Goal: Task Accomplishment & Management: Manage account settings

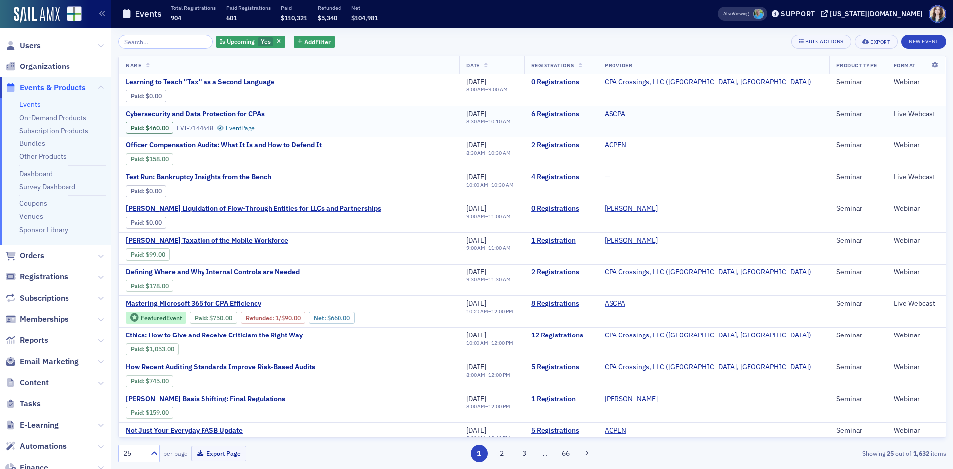
click at [235, 112] on span "Cybersecurity and Data Protection for CPAs" at bounding box center [209, 114] width 167 height 9
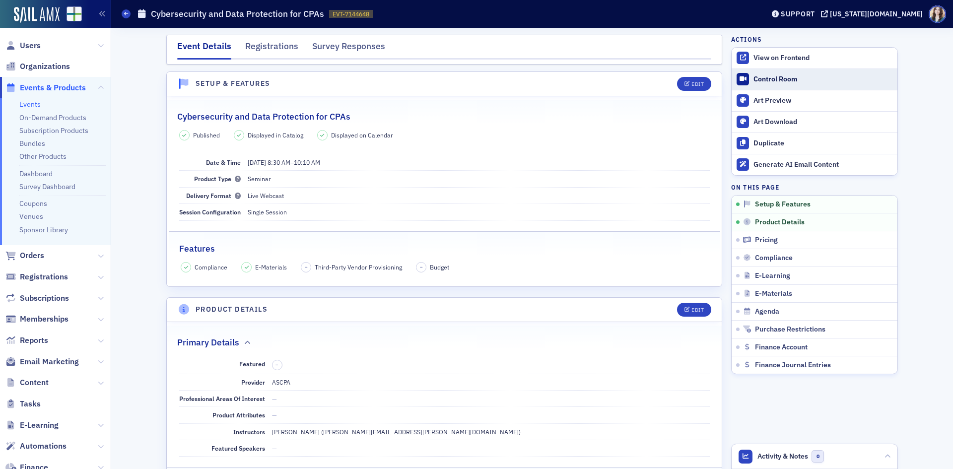
click at [775, 80] on div "Control Room" at bounding box center [823, 79] width 139 height 9
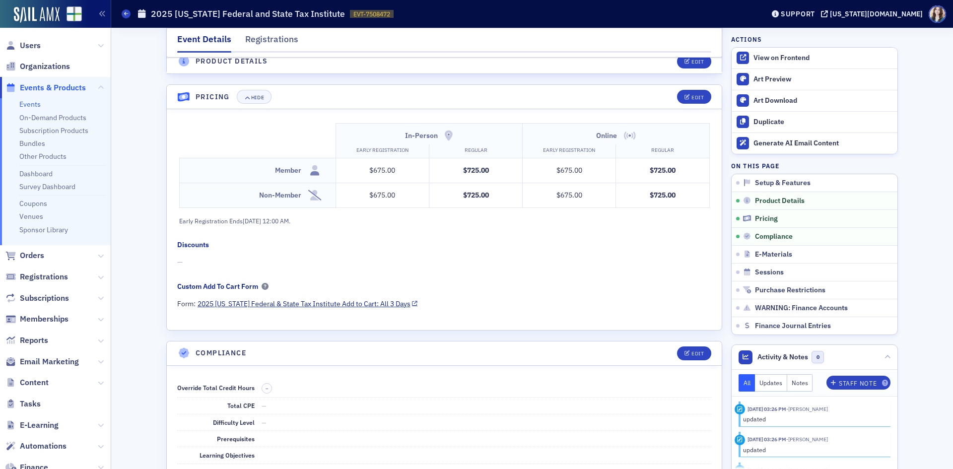
scroll to position [758, 0]
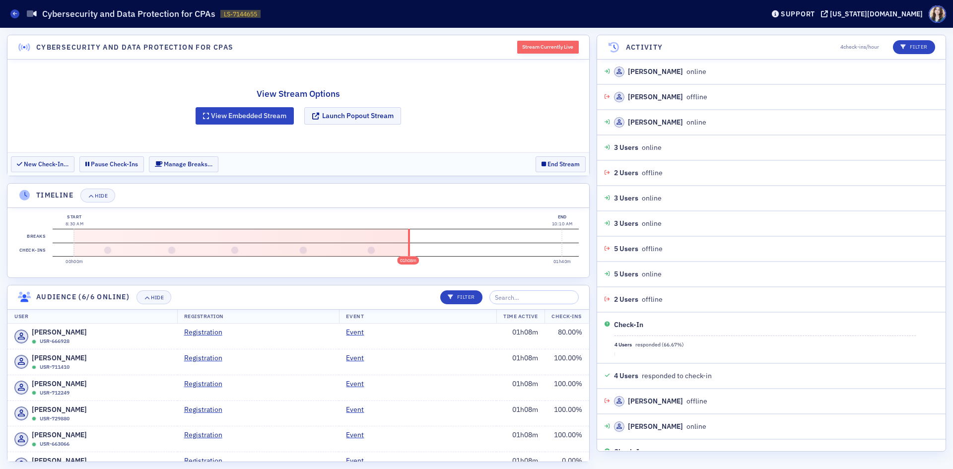
scroll to position [294, 0]
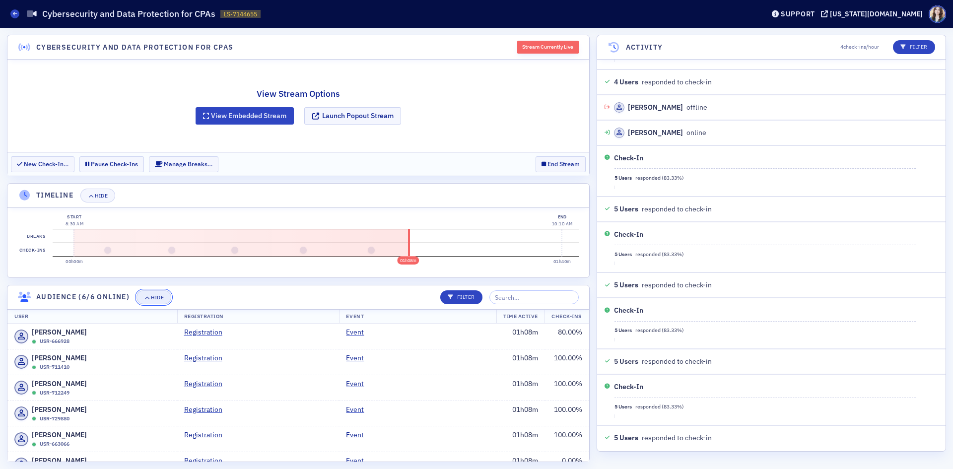
click at [147, 297] on icon "button" at bounding box center [147, 297] width 6 height 5
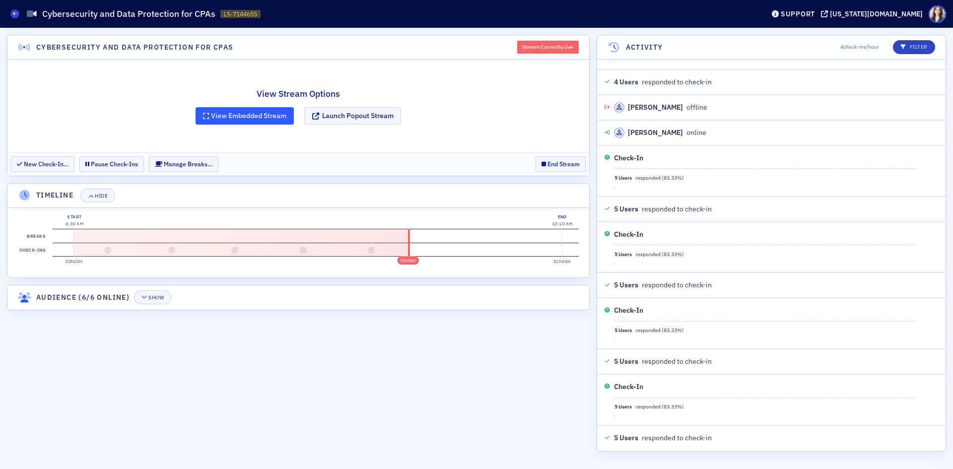
click at [228, 117] on button "View Embedded Stream" at bounding box center [245, 115] width 98 height 17
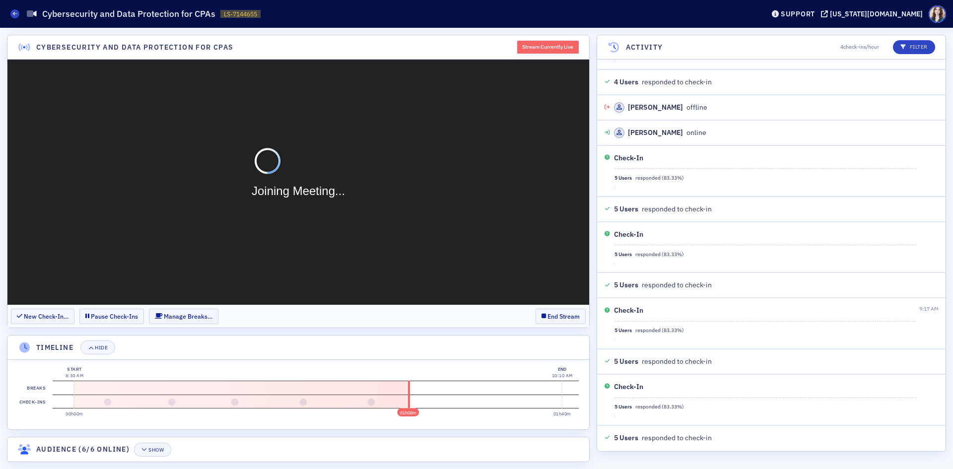
scroll to position [0, 0]
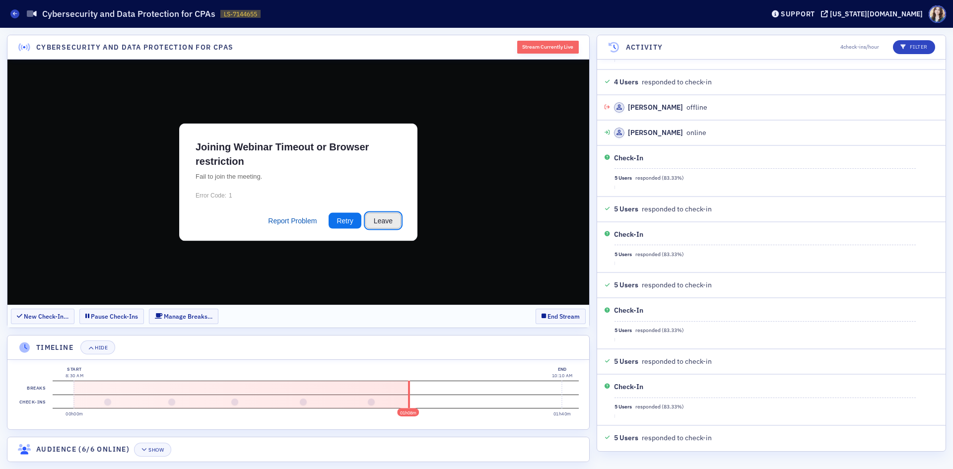
click at [383, 219] on button "Leave" at bounding box center [383, 221] width 36 height 16
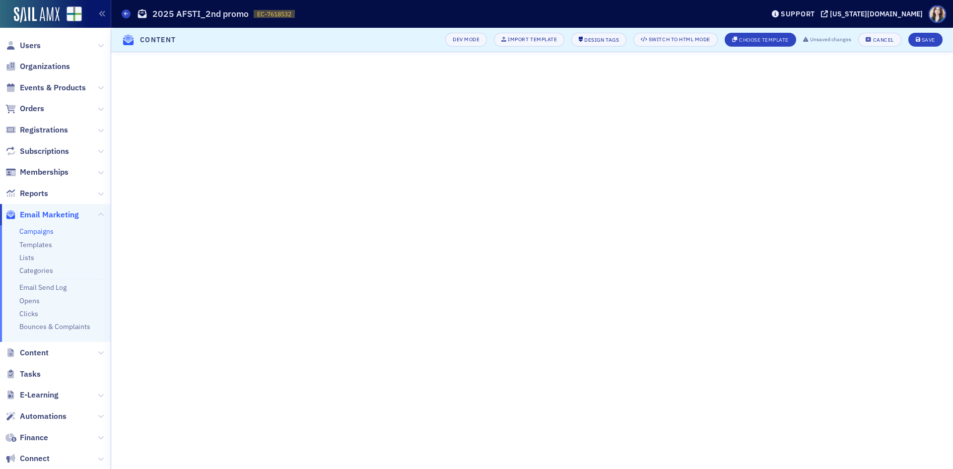
scroll to position [148, 0]
click at [894, 40] on button "Cancel" at bounding box center [880, 40] width 43 height 14
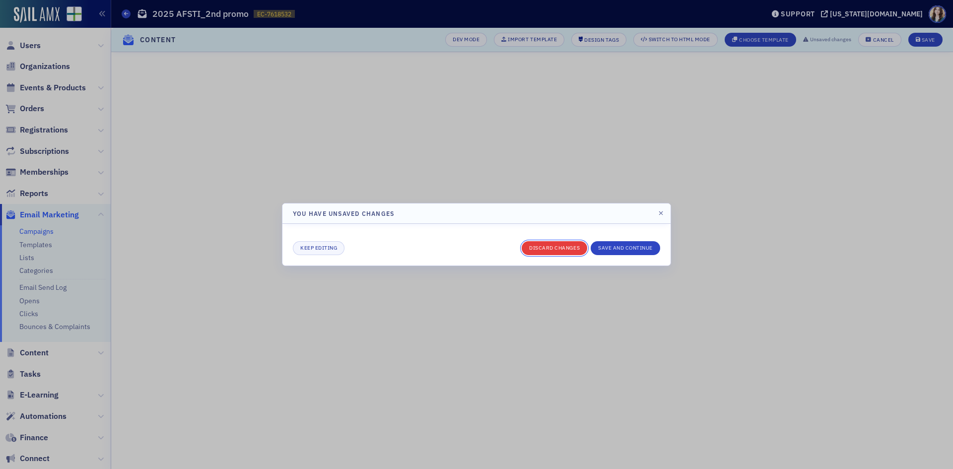
click at [553, 254] on button "Discard changes" at bounding box center [555, 248] width 66 height 14
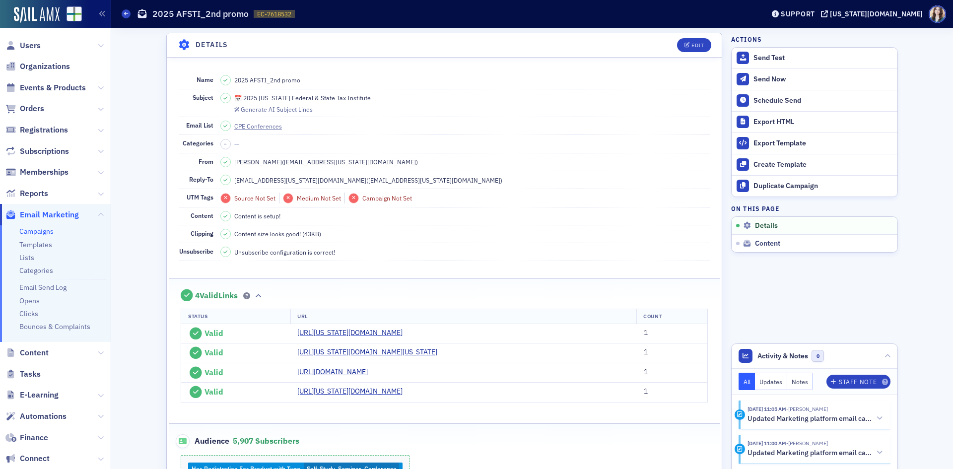
scroll to position [0, 0]
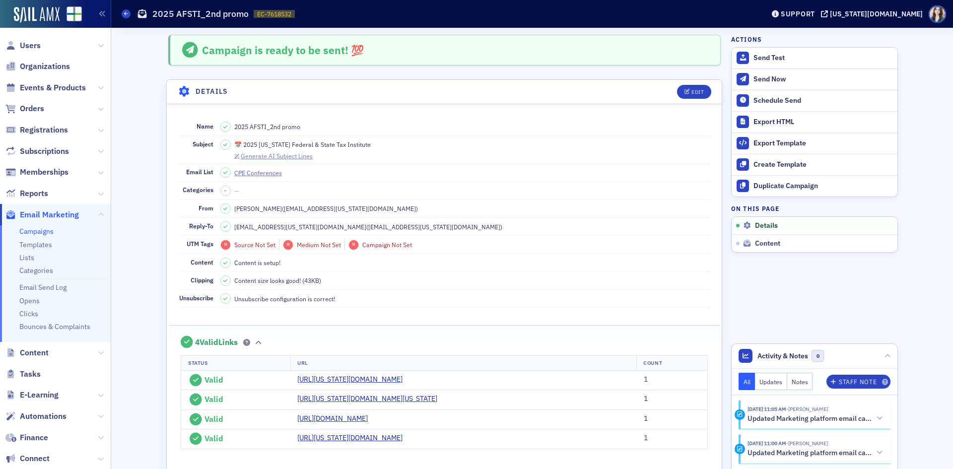
click at [243, 156] on div "Generate AI Subject Lines" at bounding box center [277, 155] width 72 height 5
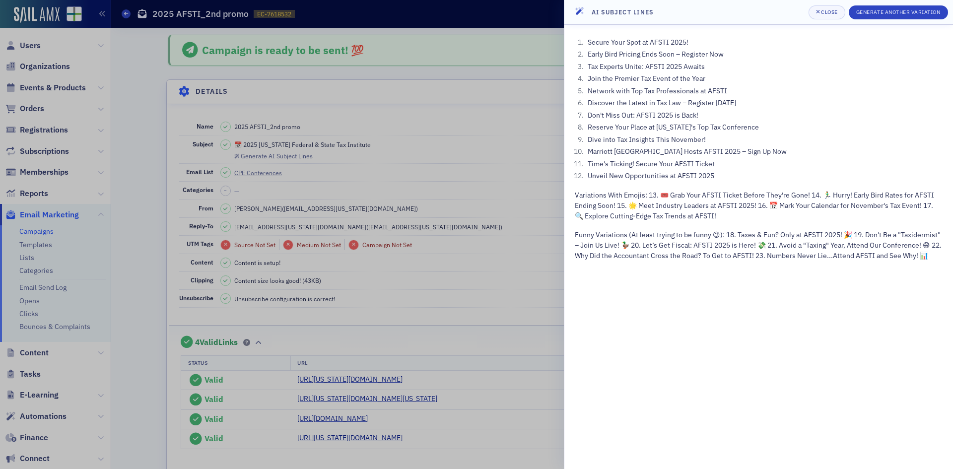
click at [779, 97] on ol "Secure Your Spot at AFSTI 2025! Early Bird Pricing Ends Soon – Register Now Tax…" at bounding box center [759, 109] width 368 height 145
click at [792, 8] on header "AI Subject Lines Close Generate Another Variation" at bounding box center [759, 12] width 389 height 25
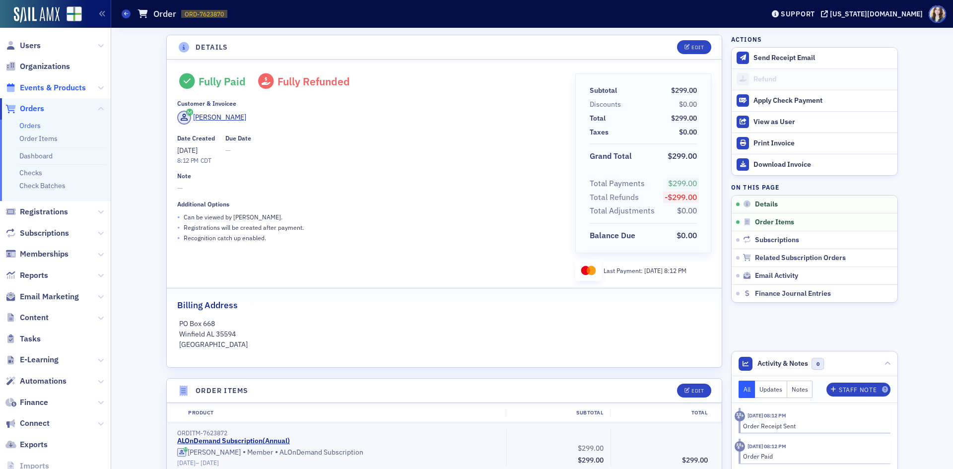
click at [24, 90] on span "Events & Products" at bounding box center [53, 87] width 66 height 11
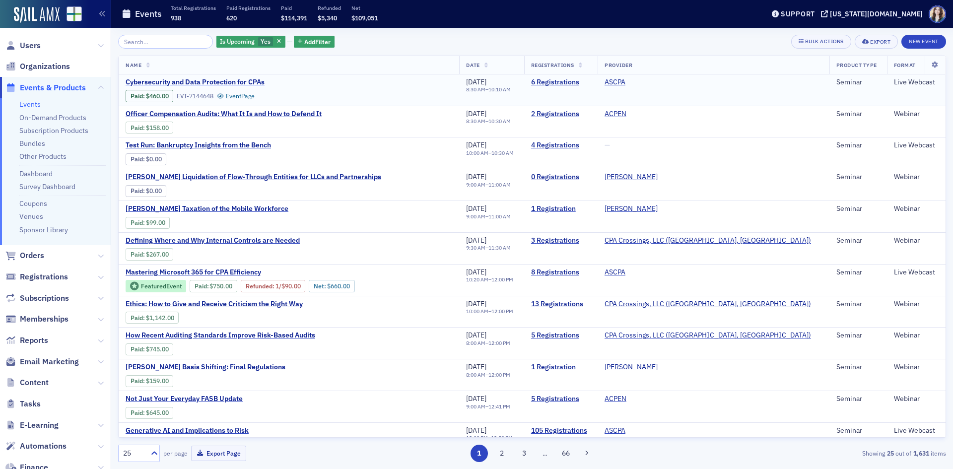
click at [225, 79] on span "Cybersecurity and Data Protection for CPAs" at bounding box center [209, 82] width 167 height 9
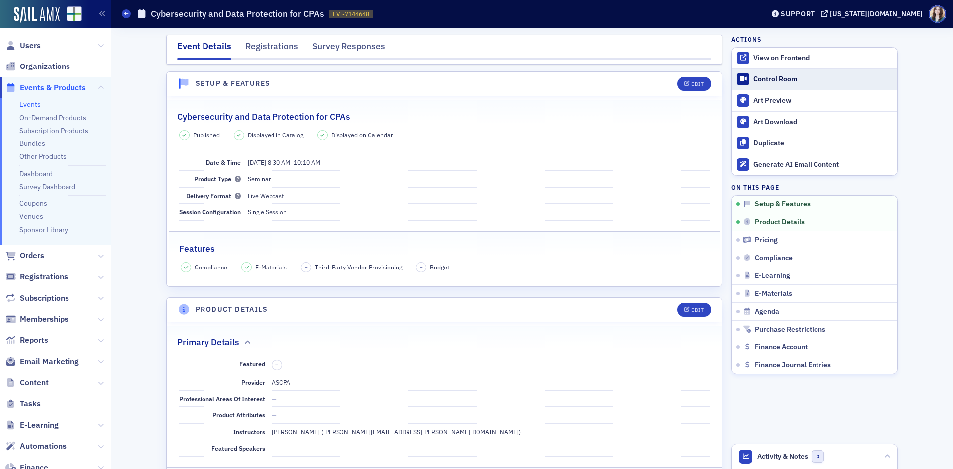
click at [769, 84] on link "Control Room" at bounding box center [815, 79] width 166 height 21
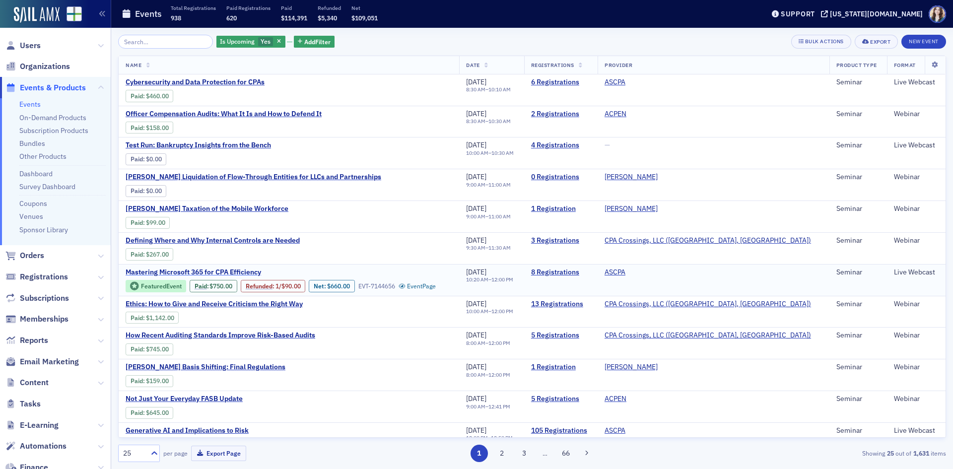
click at [246, 271] on span "Mastering Microsoft 365 for CPA Efficiency" at bounding box center [209, 272] width 167 height 9
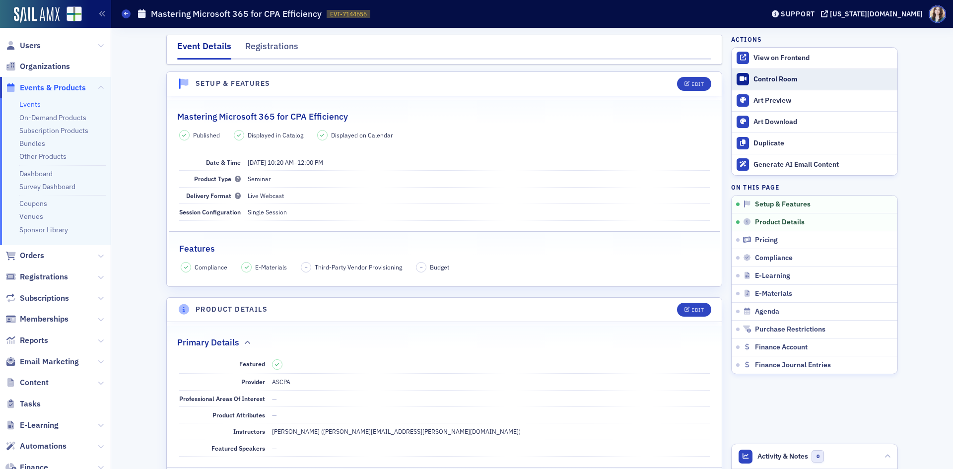
click at [754, 75] on div "Control Room" at bounding box center [823, 79] width 139 height 9
click at [781, 89] on link "Control Room" at bounding box center [815, 79] width 166 height 21
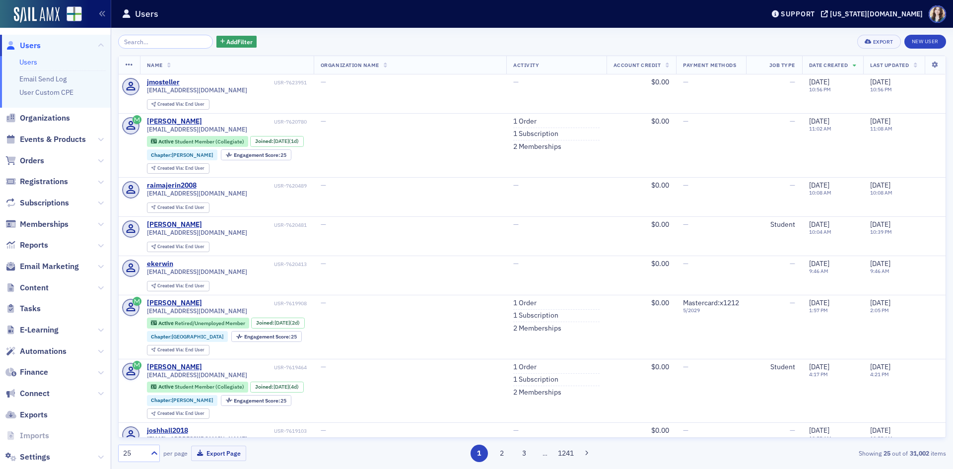
click at [246, 37] on div "Add Filter Export New User" at bounding box center [532, 42] width 828 height 14
click at [245, 36] on div "Add Filter Export New User" at bounding box center [532, 42] width 828 height 14
click at [246, 36] on div "Add Filter Export New User" at bounding box center [532, 42] width 828 height 14
click at [139, 40] on input "search" at bounding box center [165, 42] width 95 height 14
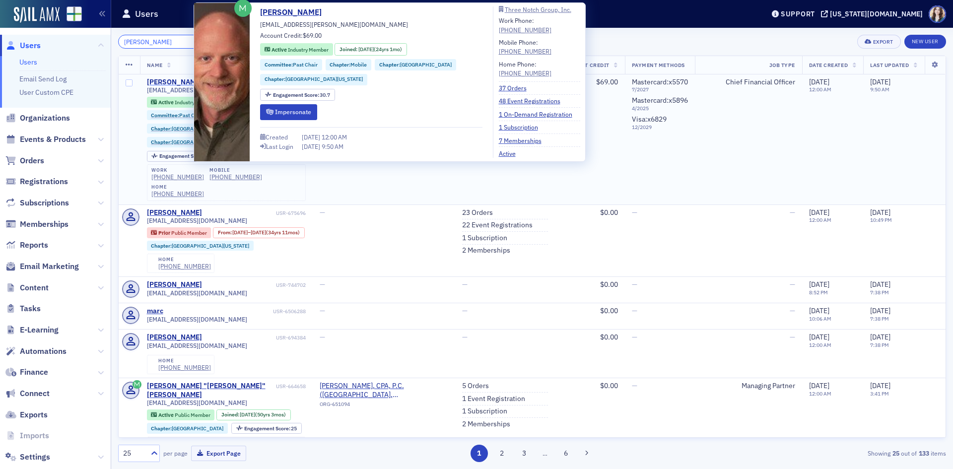
type input "Marc Hamilton"
click at [181, 82] on div "Marc Hamilton" at bounding box center [174, 82] width 55 height 9
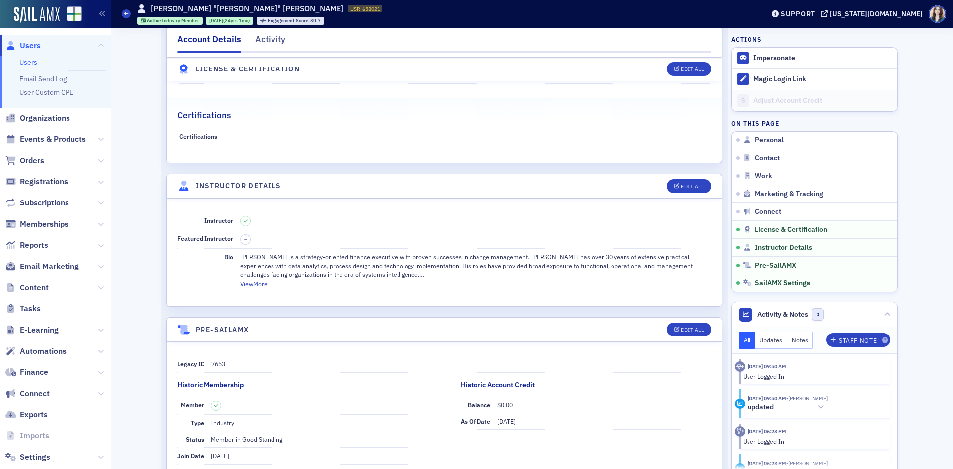
scroll to position [1788, 0]
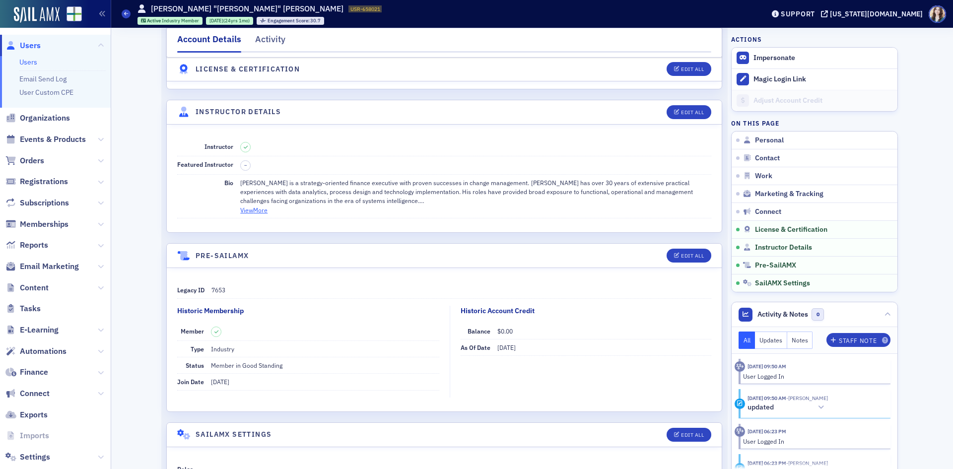
click at [256, 211] on button "View More" at bounding box center [253, 210] width 27 height 9
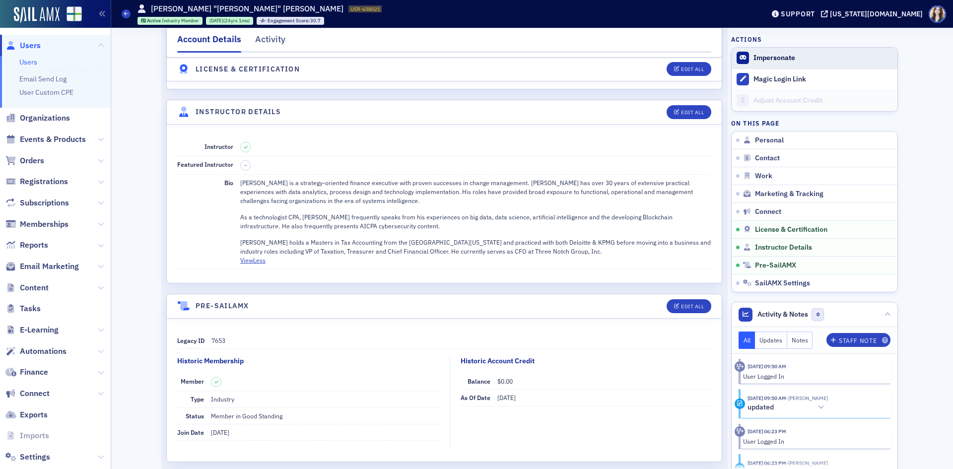
click at [757, 55] on button "Impersonate" at bounding box center [775, 58] width 42 height 9
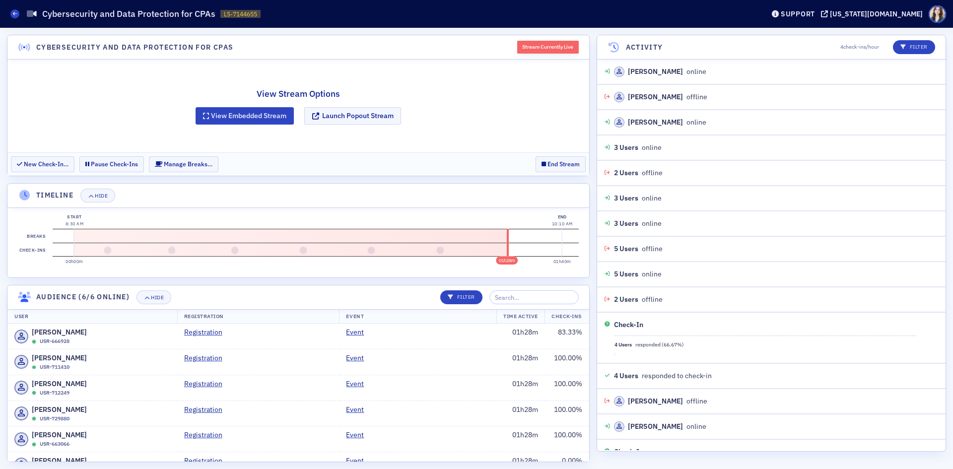
scroll to position [370, 0]
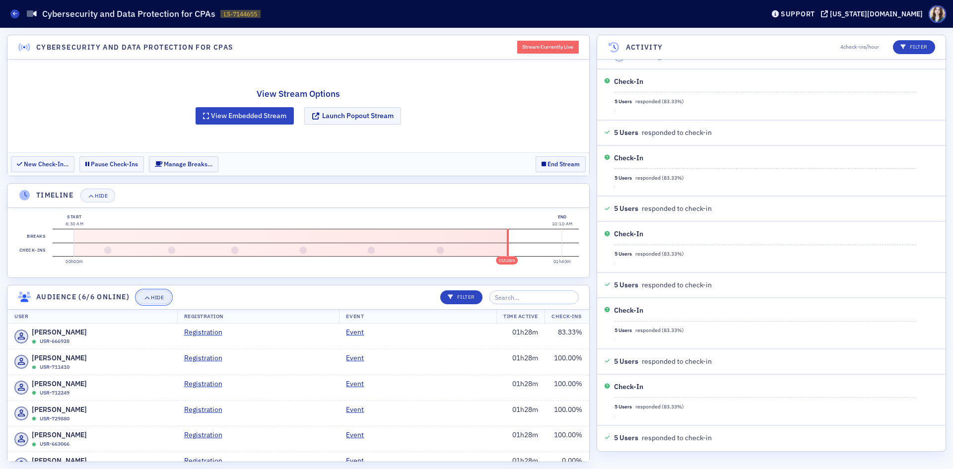
click at [152, 296] on div "Hide" at bounding box center [157, 297] width 13 height 5
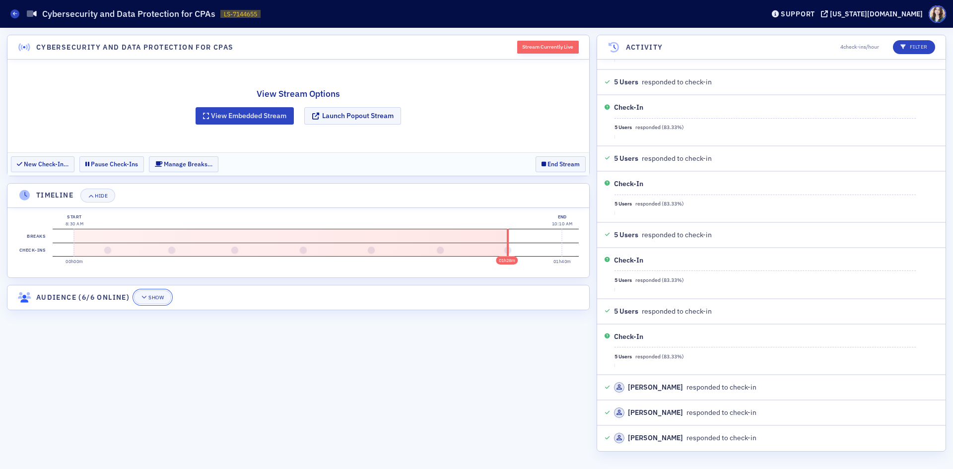
scroll to position [522, 0]
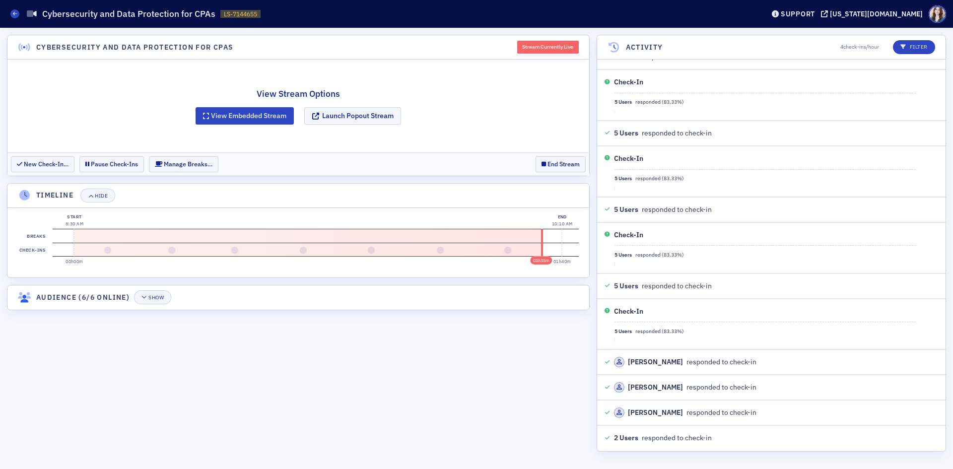
click at [525, 158] on section "New Check-In… Pause Check-Ins Manage Breaks… End Stream" at bounding box center [298, 163] width 582 height 23
click at [555, 165] on button "End Stream" at bounding box center [561, 163] width 50 height 15
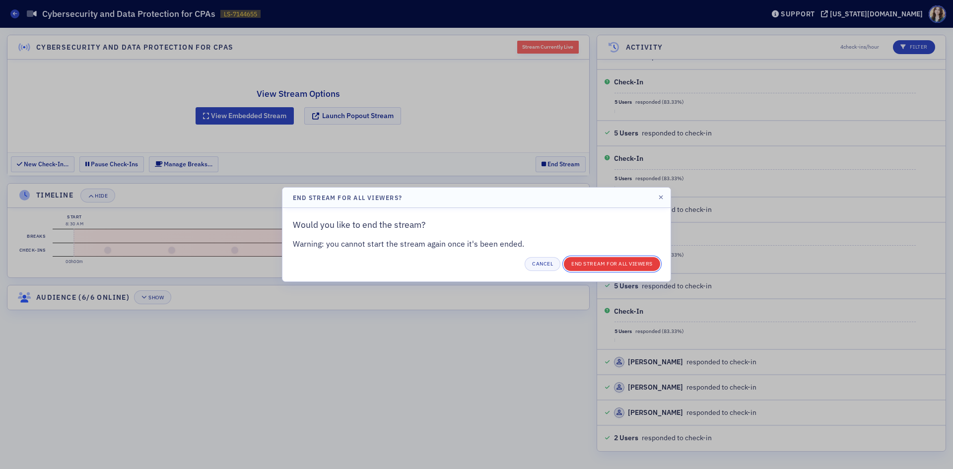
click at [604, 261] on button "End Stream for all Viewers" at bounding box center [612, 264] width 96 height 14
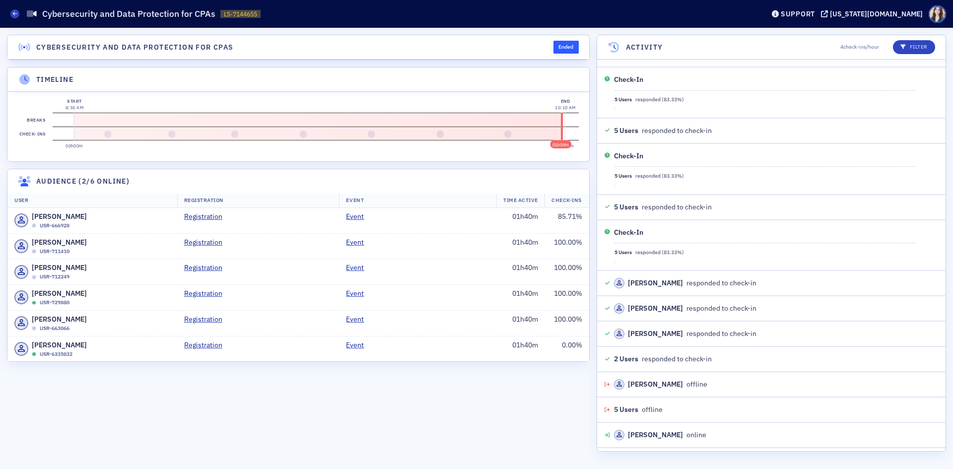
scroll to position [600, 0]
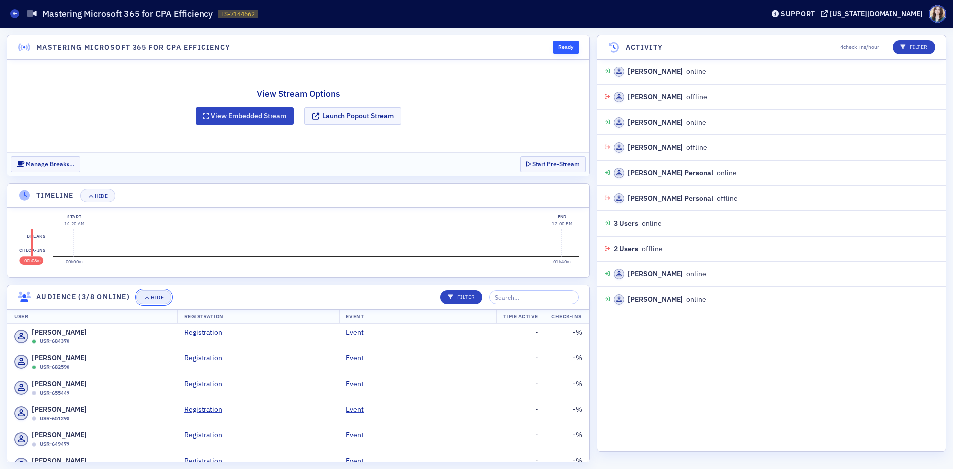
click at [165, 300] on button "Hide" at bounding box center [154, 297] width 35 height 14
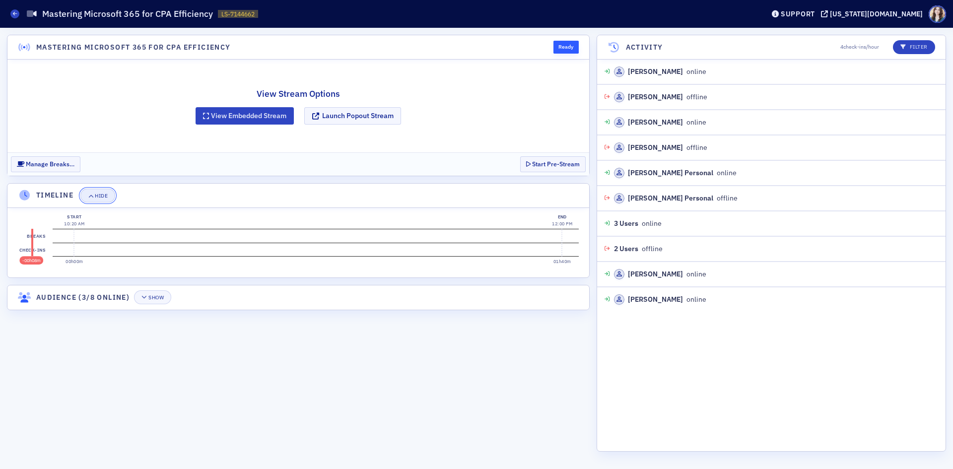
click at [104, 198] on div "Hide" at bounding box center [101, 195] width 13 height 5
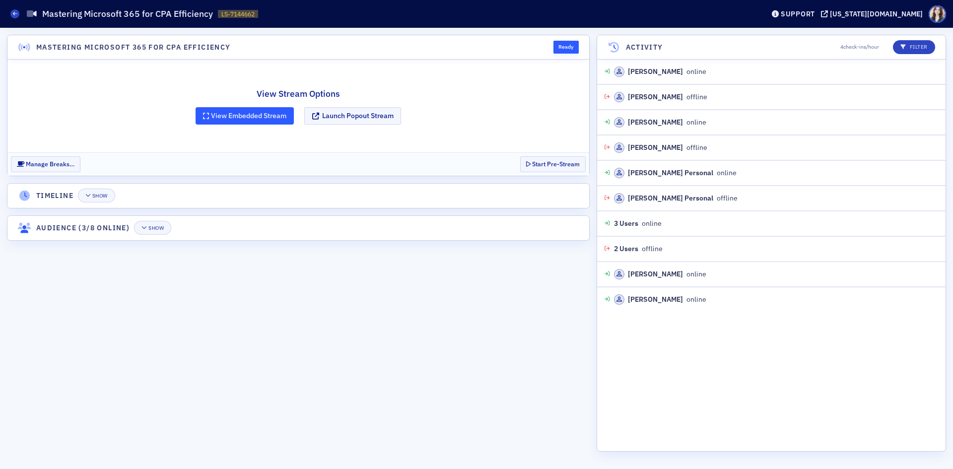
click at [246, 115] on button "View Embedded Stream" at bounding box center [245, 115] width 98 height 17
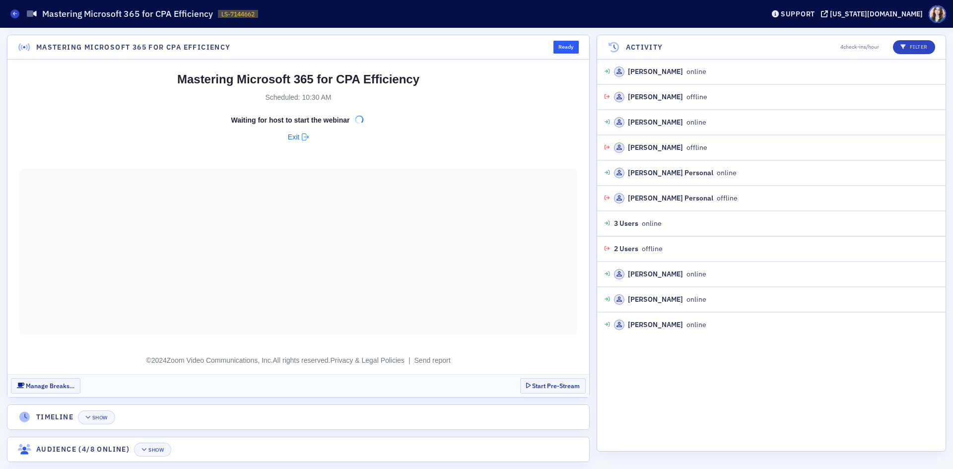
click at [601, 48] on header "Activity 4 check-ins/hour Filter" at bounding box center [771, 47] width 349 height 24
click at [601, 44] on header "Activity 4 check-ins/hour Filter" at bounding box center [771, 47] width 349 height 24
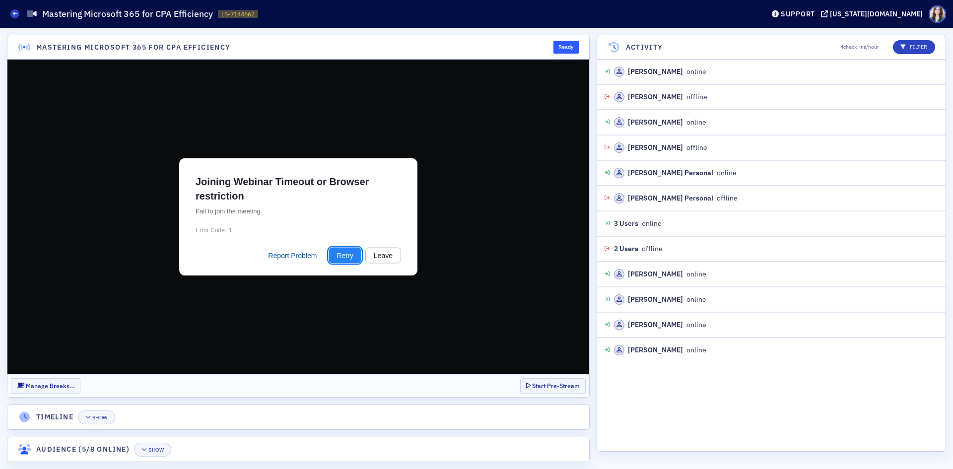
click at [336, 258] on button "Retry" at bounding box center [345, 255] width 32 height 16
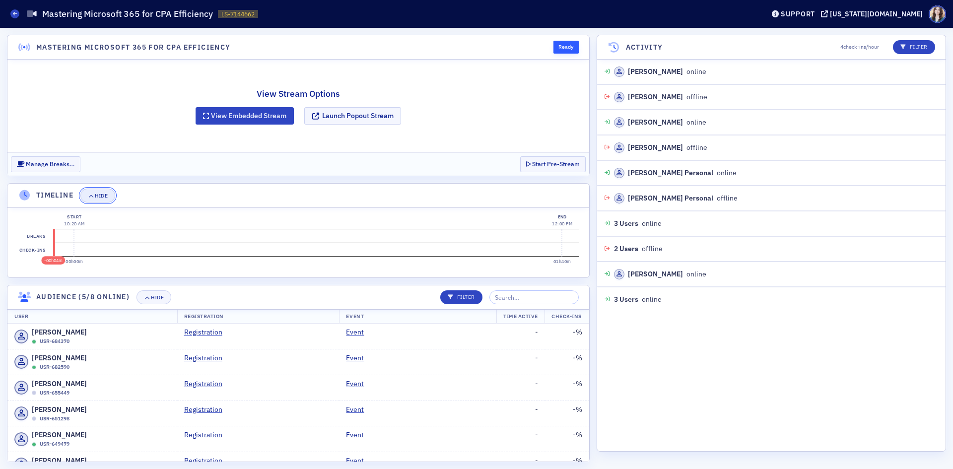
click at [112, 196] on button "Hide" at bounding box center [97, 196] width 35 height 14
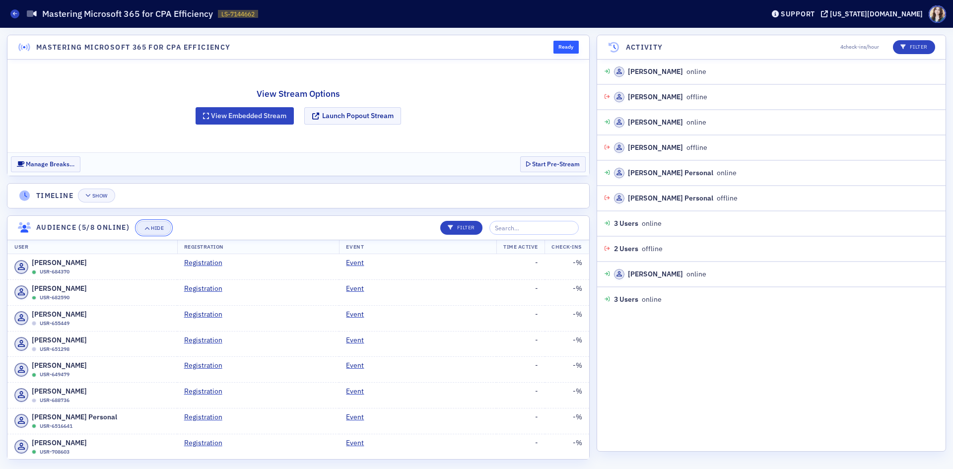
click at [163, 228] on div "Hide" at bounding box center [157, 227] width 13 height 5
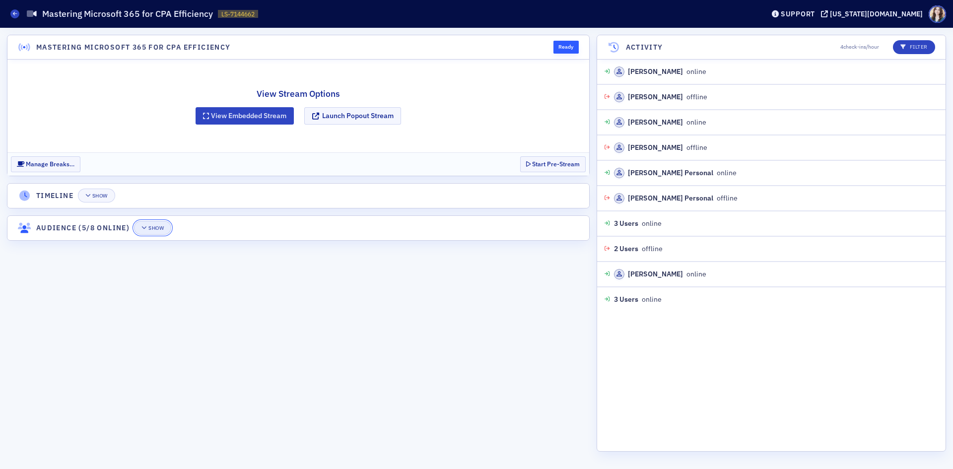
click at [145, 229] on icon "button" at bounding box center [145, 227] width 6 height 5
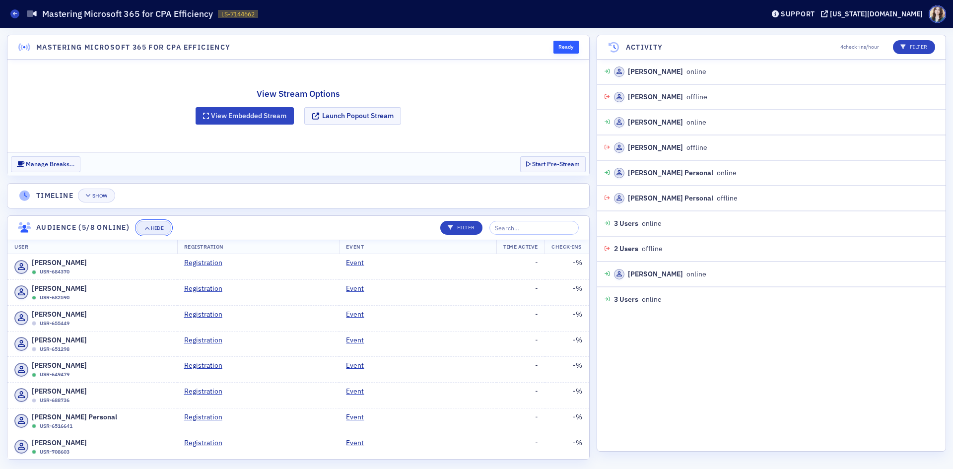
click at [152, 227] on div "Hide" at bounding box center [157, 227] width 13 height 5
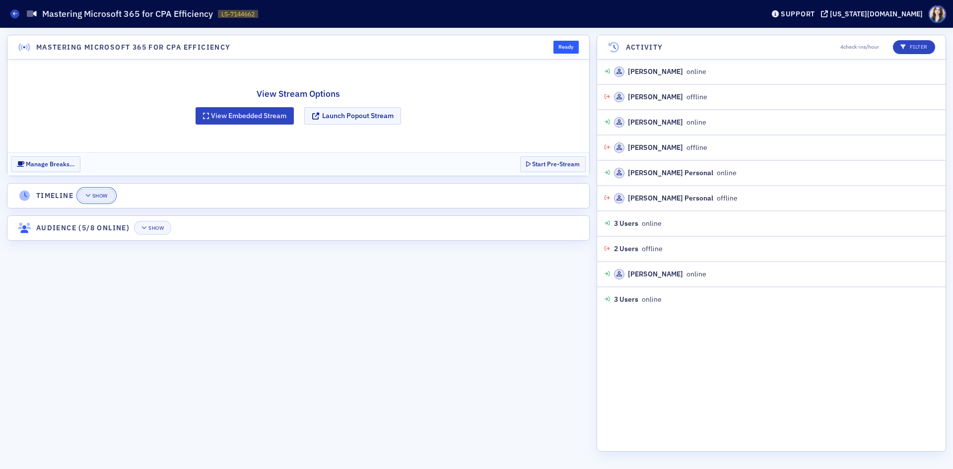
click at [106, 196] on div "Show" at bounding box center [99, 195] width 15 height 5
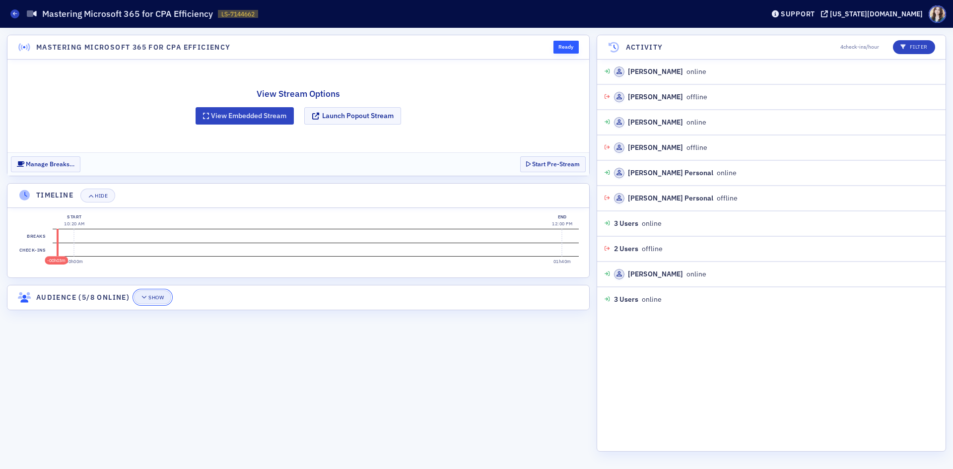
click at [159, 295] on div "Show" at bounding box center [155, 297] width 15 height 5
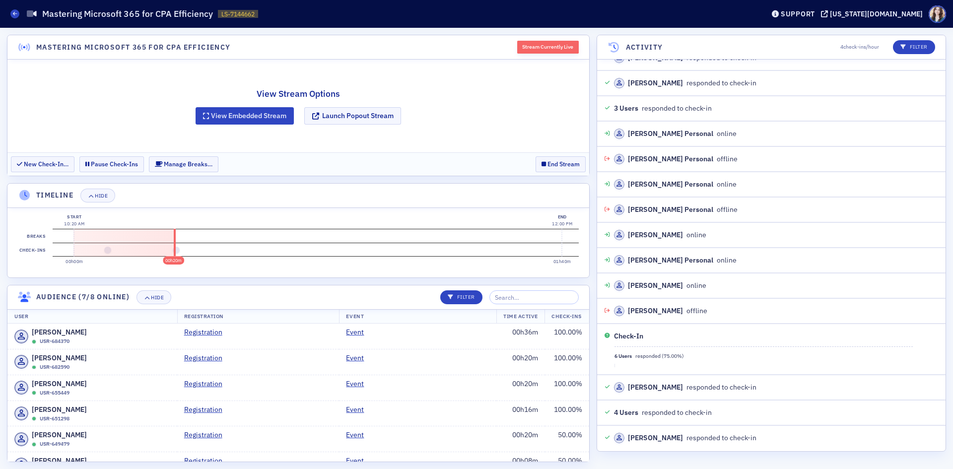
scroll to position [648, 0]
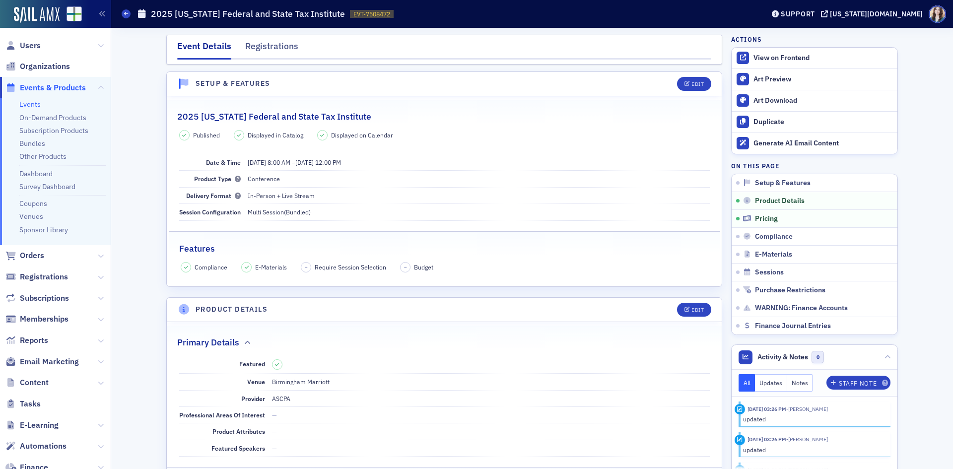
scroll to position [758, 0]
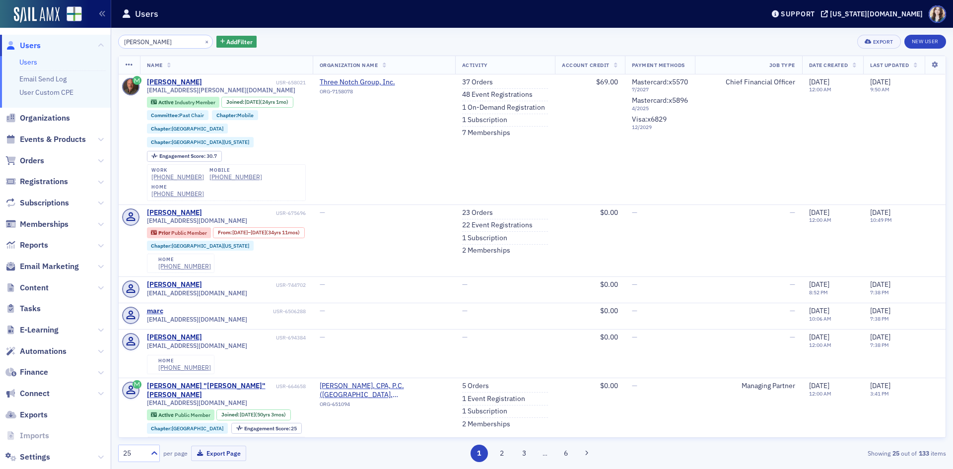
drag, startPoint x: 171, startPoint y: 41, endPoint x: 112, endPoint y: 44, distance: 59.7
click at [112, 44] on div "Marc Hamilton × Add Filter Export New User Name Organization Name Activity Acco…" at bounding box center [532, 248] width 842 height 441
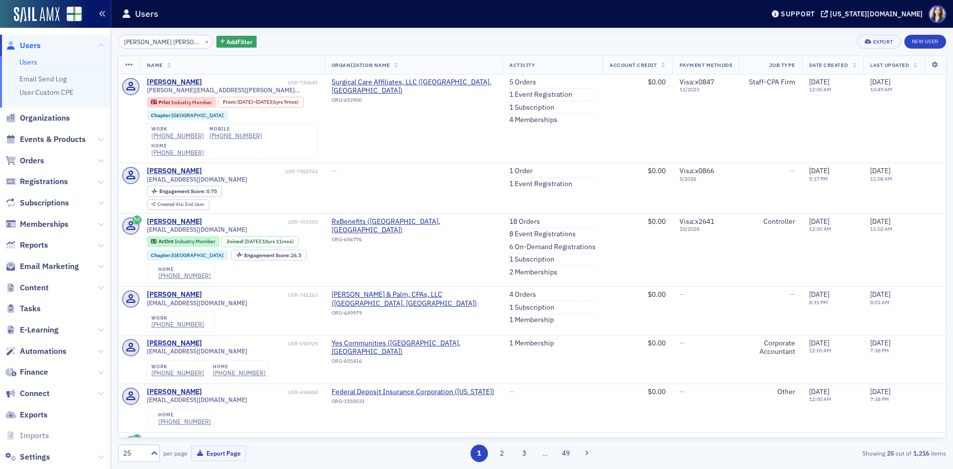
type input "Stephanie Je"
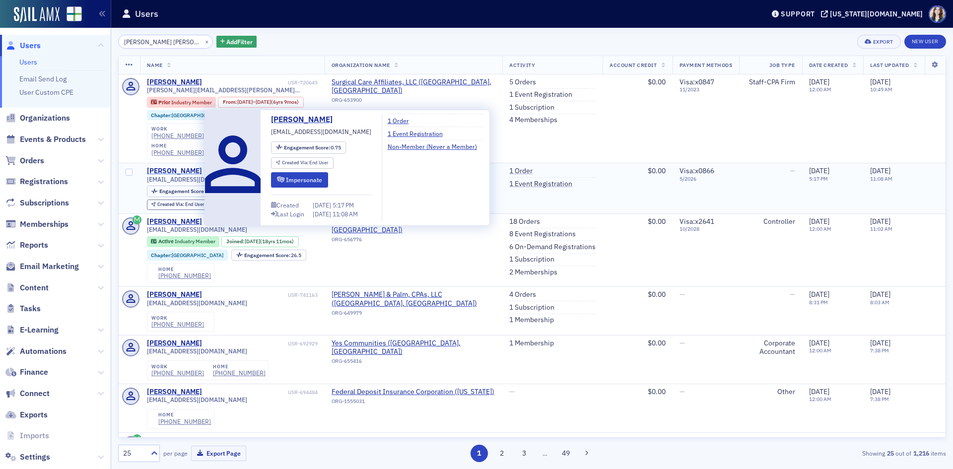
click at [180, 167] on div "Stephanie Jensen" at bounding box center [174, 171] width 55 height 9
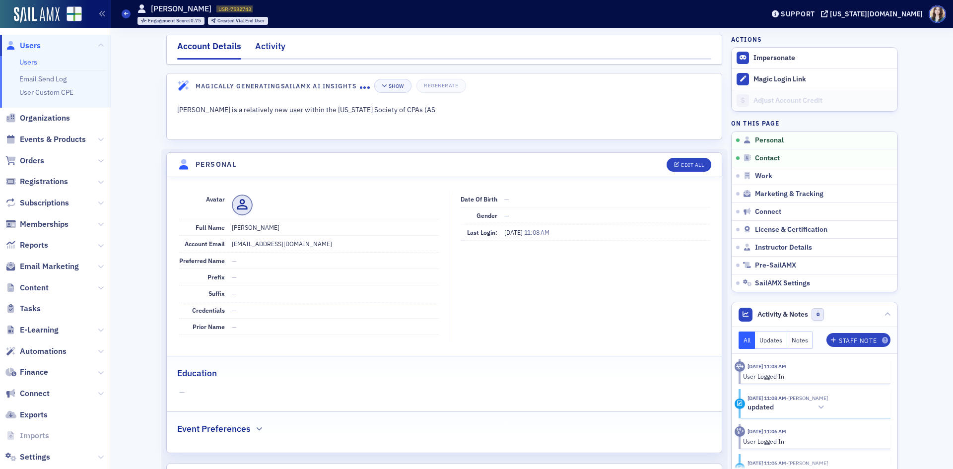
click at [272, 58] on div "Activity" at bounding box center [270, 49] width 30 height 18
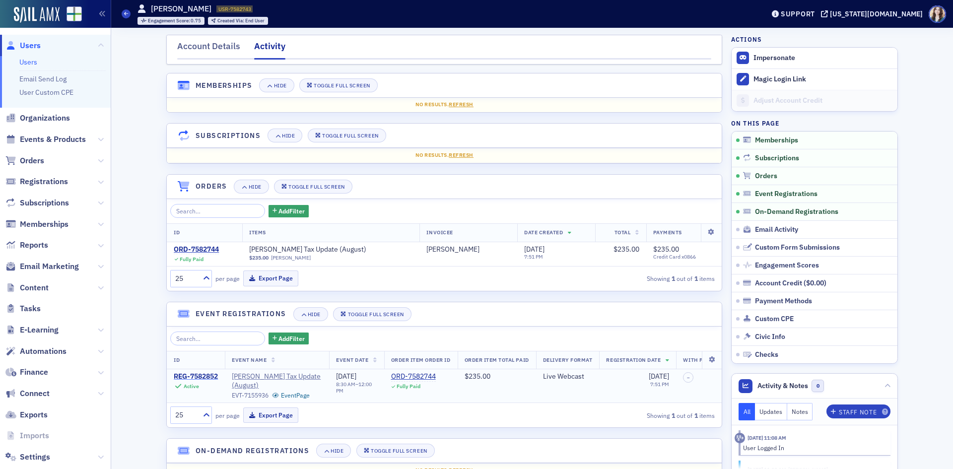
click at [206, 375] on div "REG-7582852" at bounding box center [196, 376] width 44 height 9
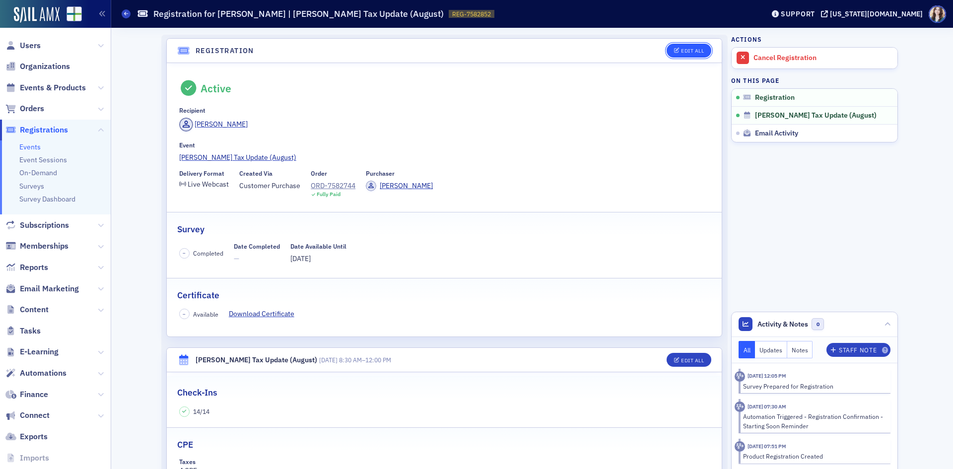
click at [673, 54] on button "Edit All" at bounding box center [689, 51] width 45 height 14
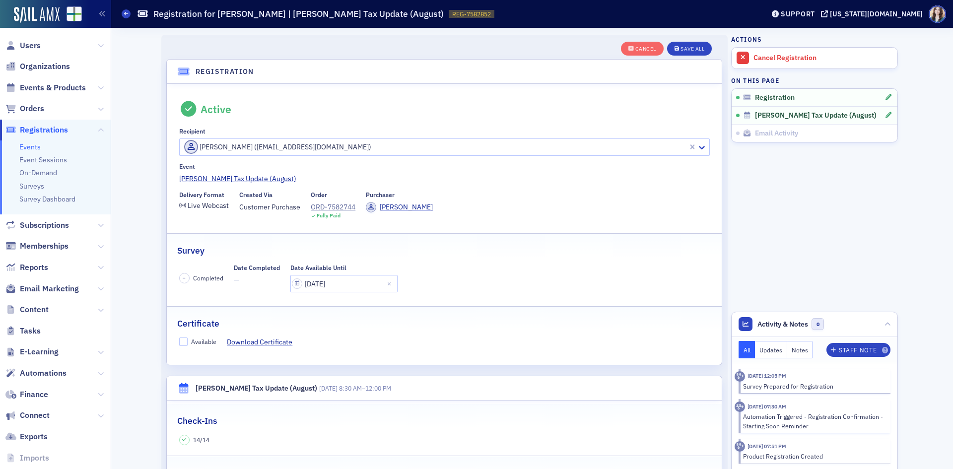
scroll to position [26, 0]
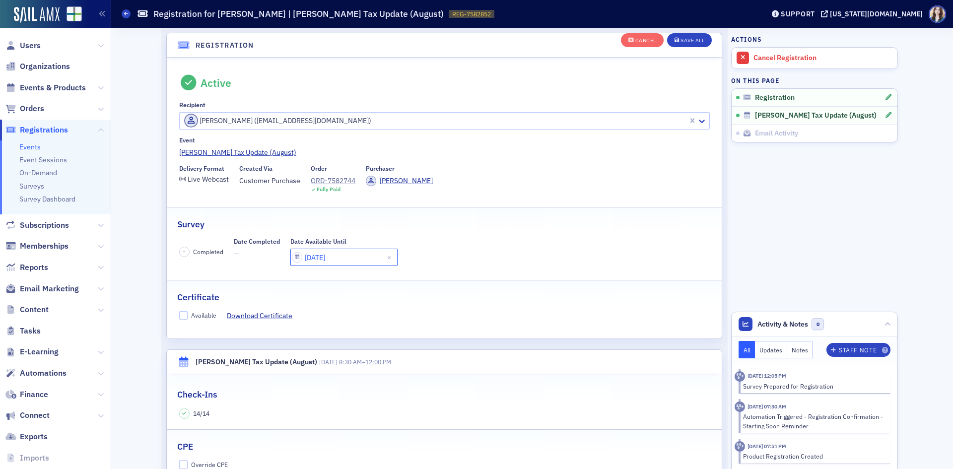
select select "7"
select select "2025"
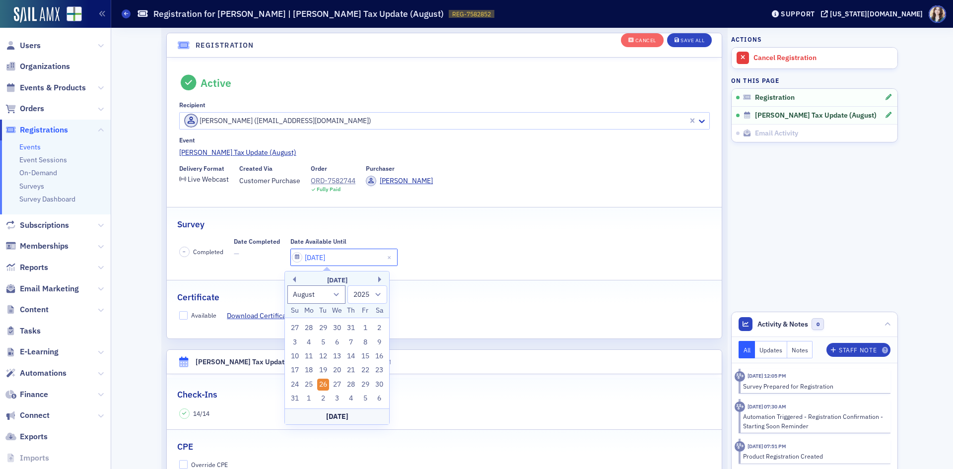
click at [338, 255] on input "08/26/2025" at bounding box center [343, 257] width 107 height 17
click at [335, 298] on select "January February March April May June July August September October November De…" at bounding box center [317, 295] width 59 height 18
select select "8"
click at [288, 286] on select "January February March April May June July August September October November De…" at bounding box center [317, 295] width 59 height 18
click at [323, 369] on div "23" at bounding box center [323, 370] width 12 height 12
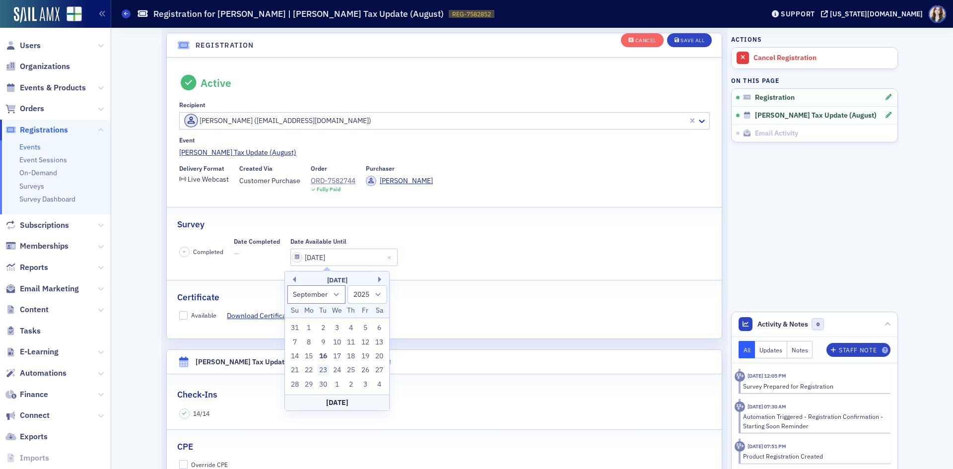
type input "09/23/2025"
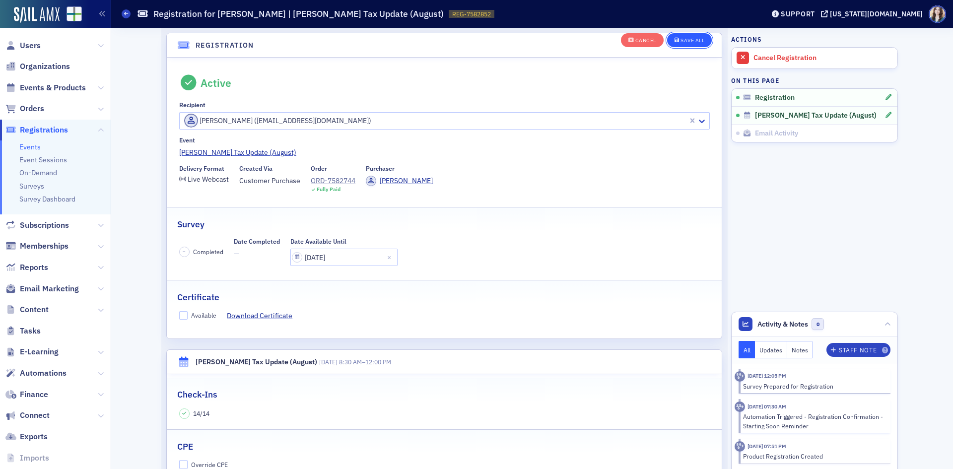
click at [683, 41] on div "Save All" at bounding box center [693, 40] width 24 height 5
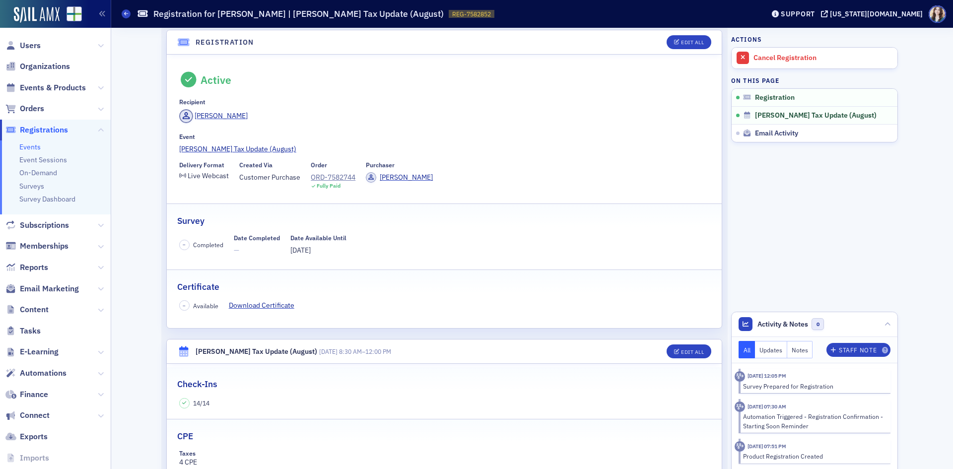
scroll to position [0, 0]
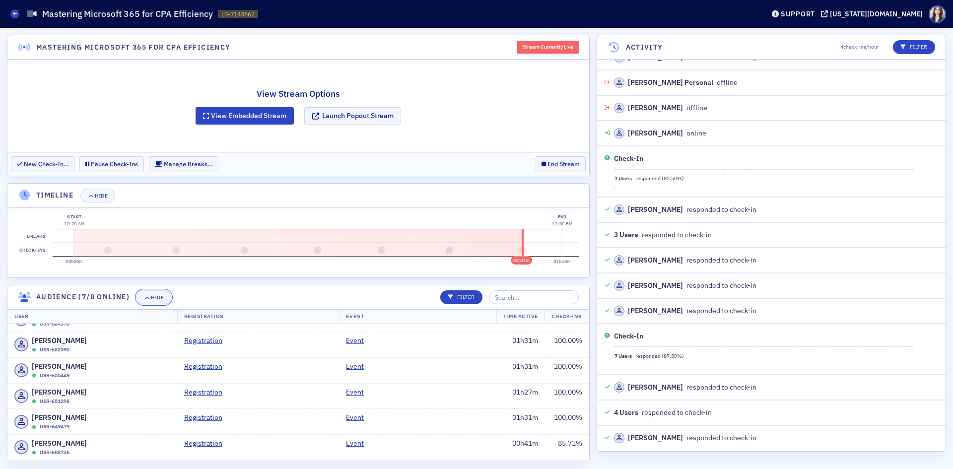
scroll to position [1688, 0]
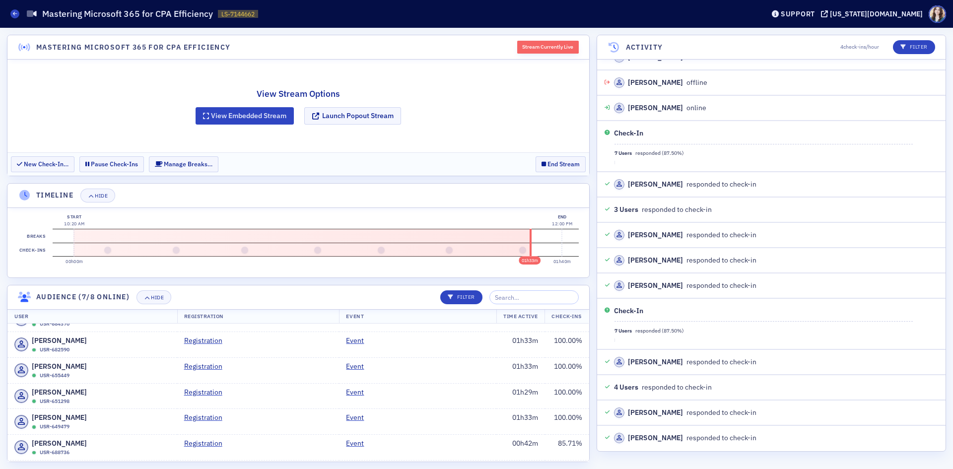
click at [510, 41] on div "Stream Currently Live" at bounding box center [544, 47] width 69 height 13
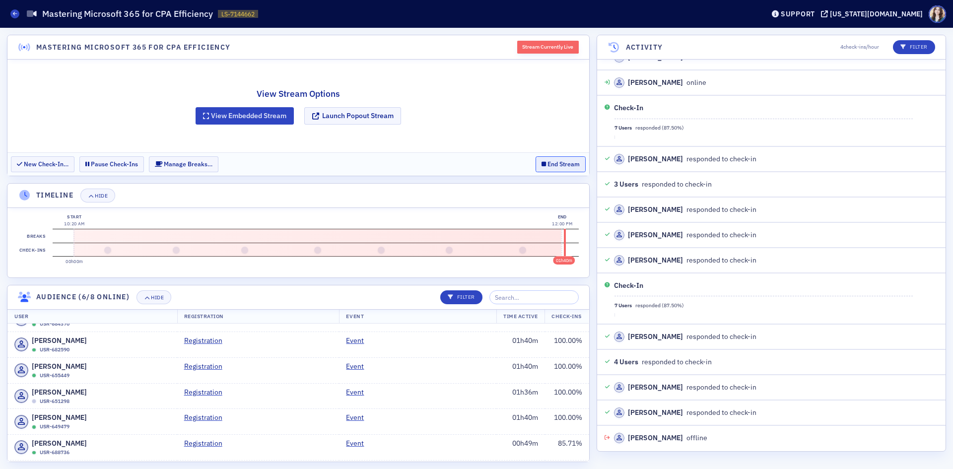
click at [563, 166] on button "End Stream" at bounding box center [561, 163] width 50 height 15
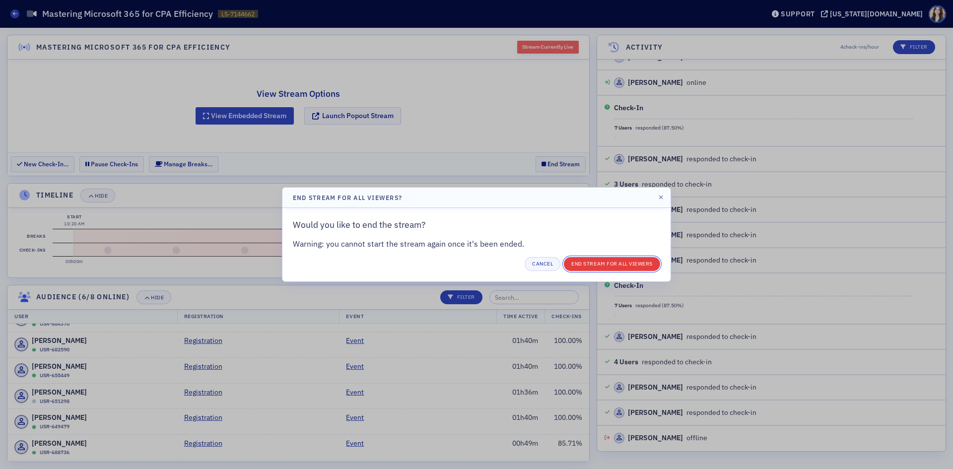
click at [586, 264] on button "End Stream for all Viewers" at bounding box center [612, 264] width 96 height 14
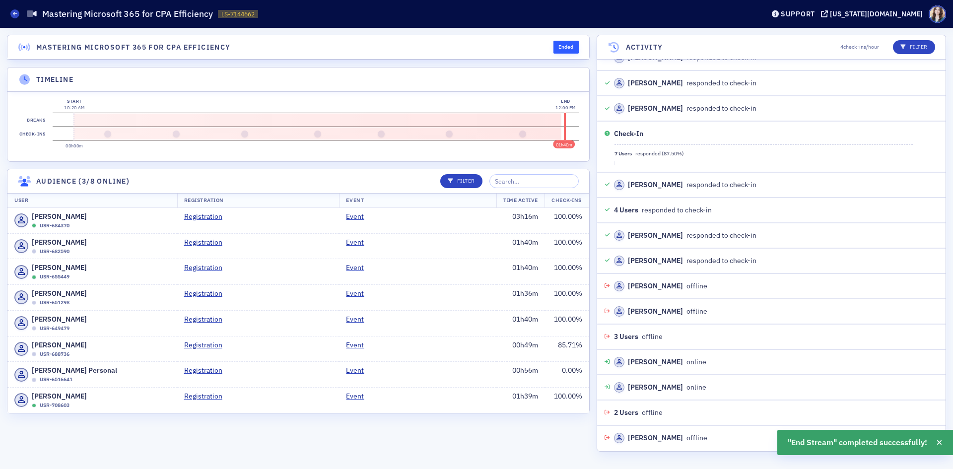
scroll to position [1916, 0]
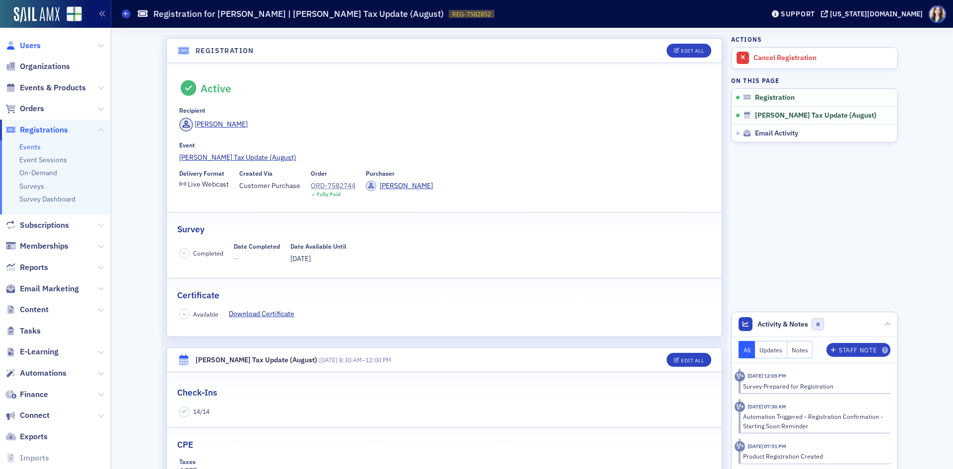
click at [36, 42] on span "Users" at bounding box center [30, 45] width 21 height 11
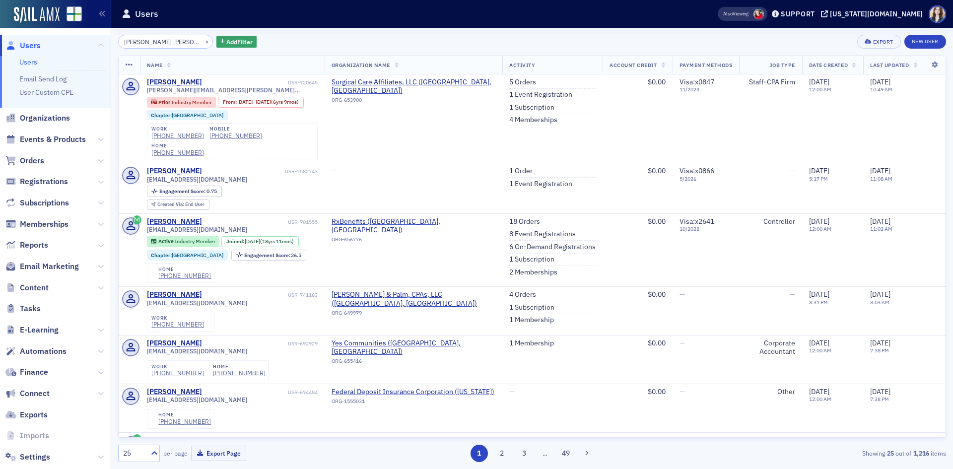
drag, startPoint x: 175, startPoint y: 38, endPoint x: 111, endPoint y: 52, distance: 65.5
click at [111, 52] on div "[PERSON_NAME] [PERSON_NAME] × Add Filter Export New User Name Organization Name…" at bounding box center [532, 248] width 842 height 441
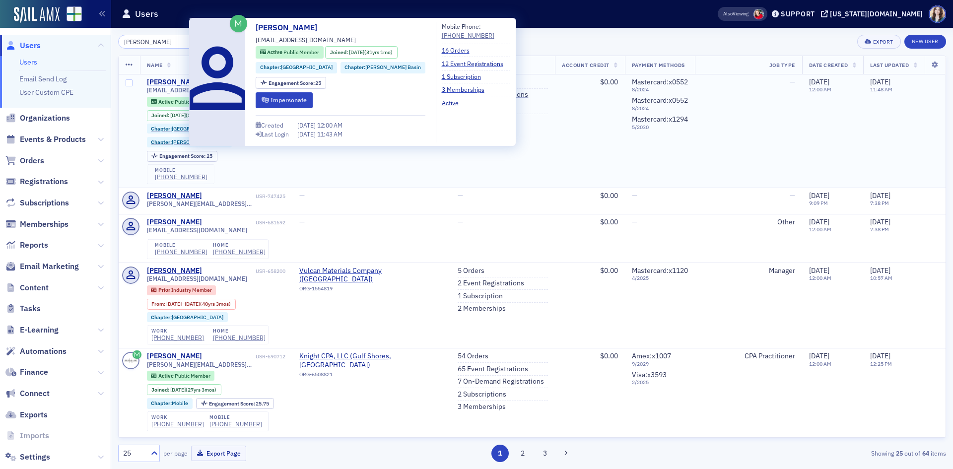
type input "Elaine Knight"
click at [161, 83] on div "Elaine Knight" at bounding box center [174, 82] width 55 height 9
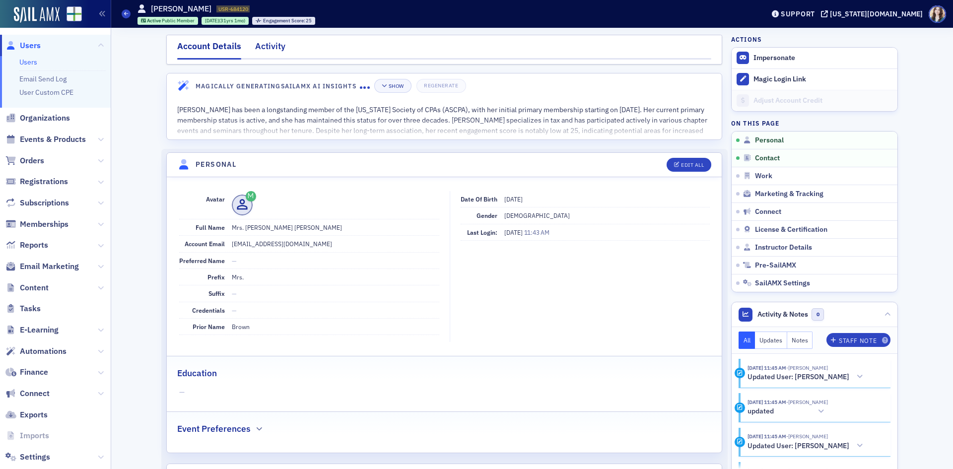
click at [281, 45] on div "Activity" at bounding box center [270, 49] width 30 height 18
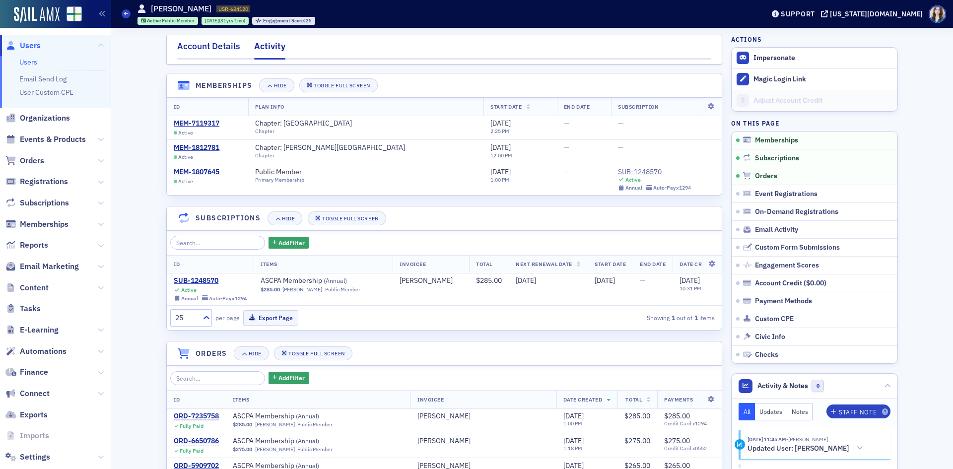
click at [218, 49] on div "Account Details" at bounding box center [208, 49] width 63 height 18
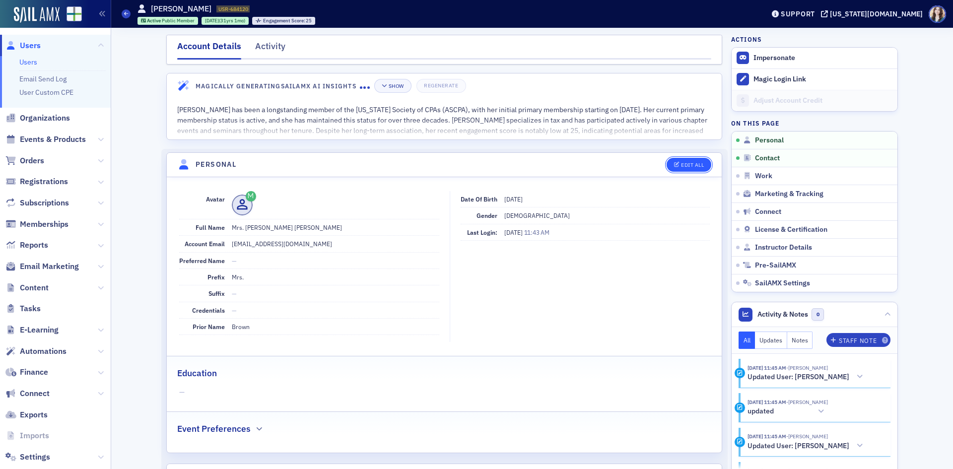
click at [699, 162] on div "Edit All" at bounding box center [692, 164] width 23 height 5
select select "US"
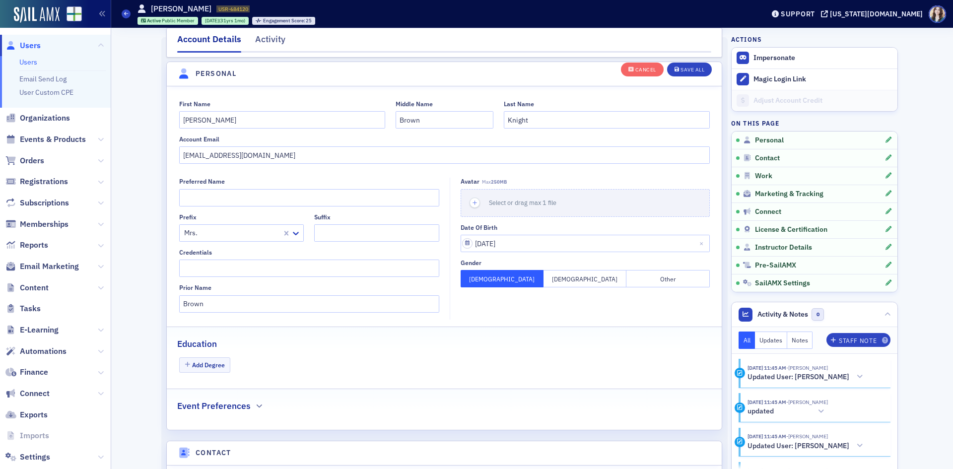
scroll to position [116, 0]
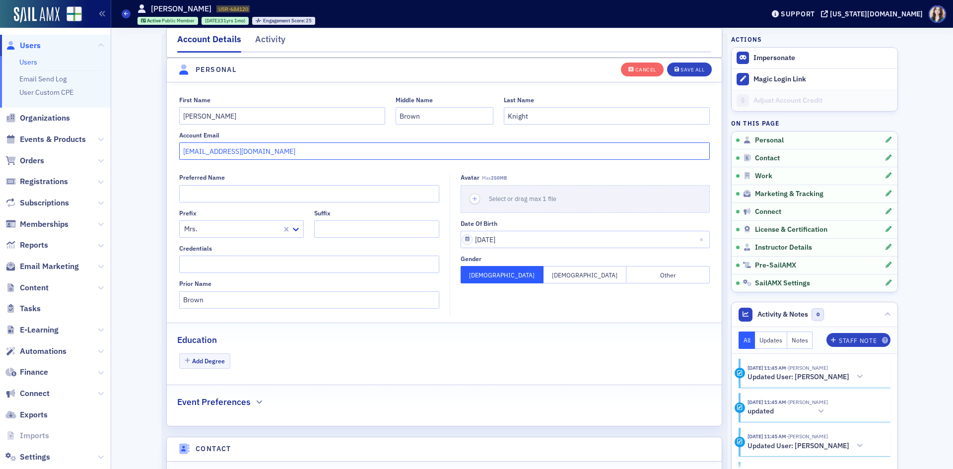
drag, startPoint x: 319, startPoint y: 148, endPoint x: 156, endPoint y: 156, distance: 162.6
paste input "elaine.b.knight@gmail.com"
type input "elaine.b.knight@gmail.com"
click at [681, 72] on div "Save All" at bounding box center [693, 69] width 24 height 5
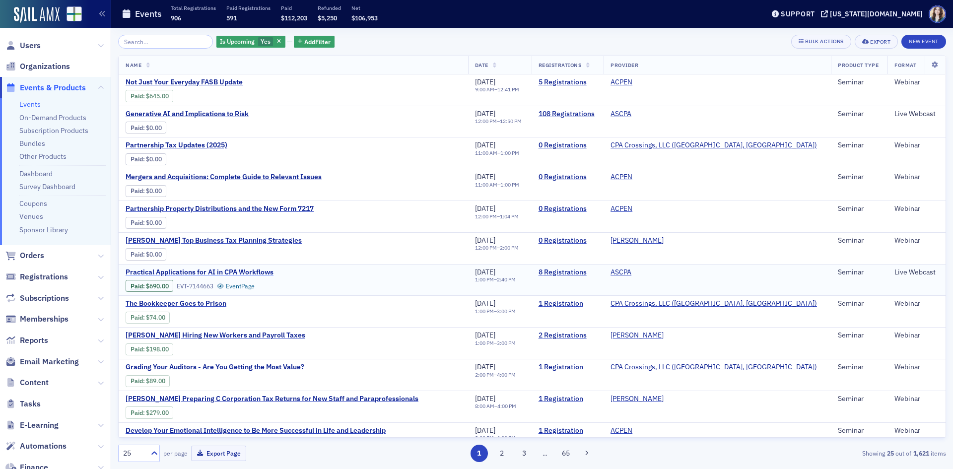
click at [233, 272] on span "Practical Applications for AI in CPA Workflows" at bounding box center [209, 272] width 167 height 9
